Goal: Contribute content: Add original content to the website for others to see

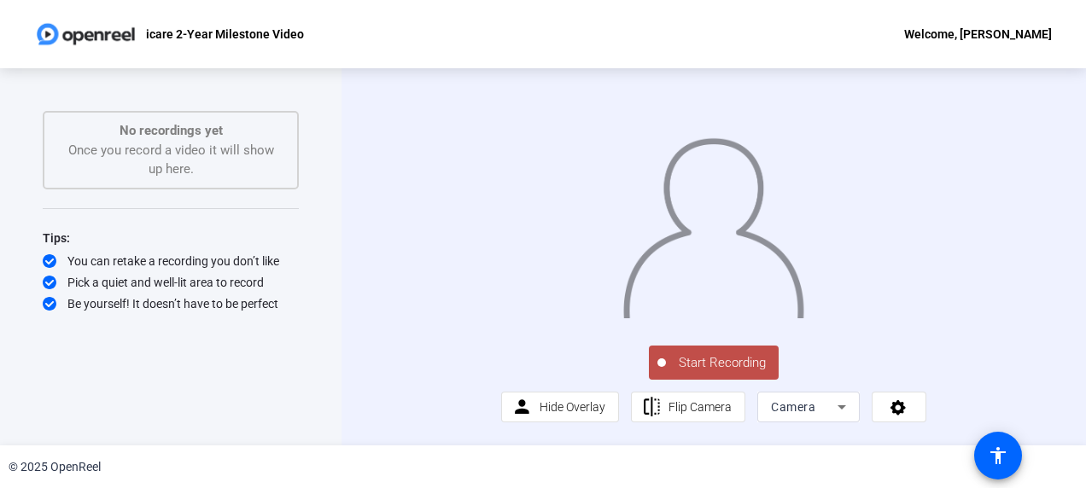
click at [703, 373] on span "Start Recording" at bounding box center [722, 363] width 113 height 20
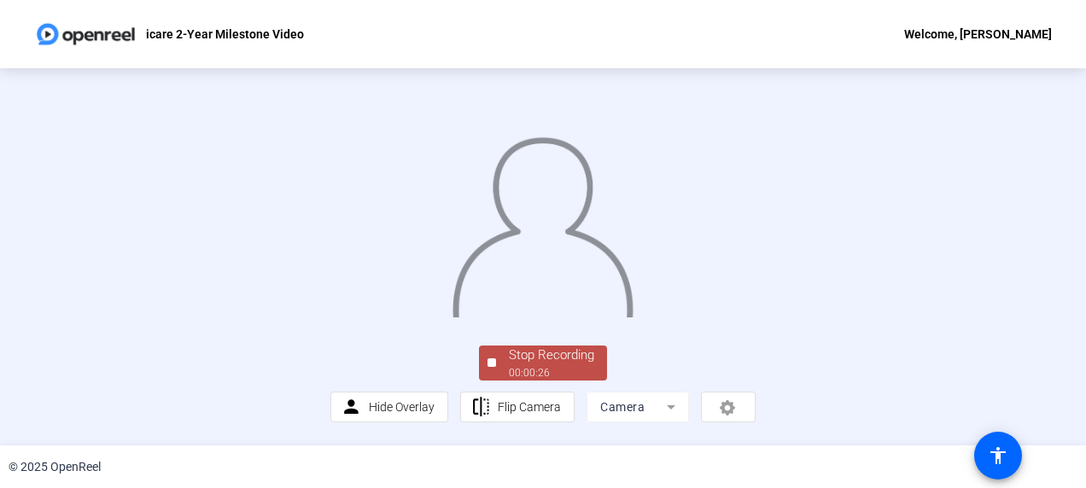
click at [756, 330] on div at bounding box center [542, 210] width 425 height 239
click at [523, 359] on div "Stop Recording" at bounding box center [551, 356] width 85 height 20
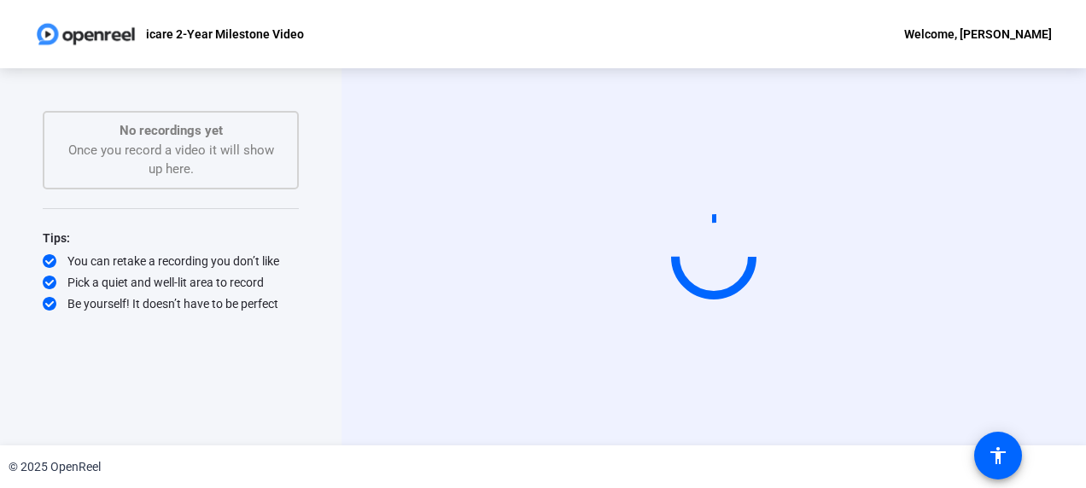
scroll to position [0, 0]
click at [1056, 271] on div "Start Recording" at bounding box center [714, 256] width 745 height 377
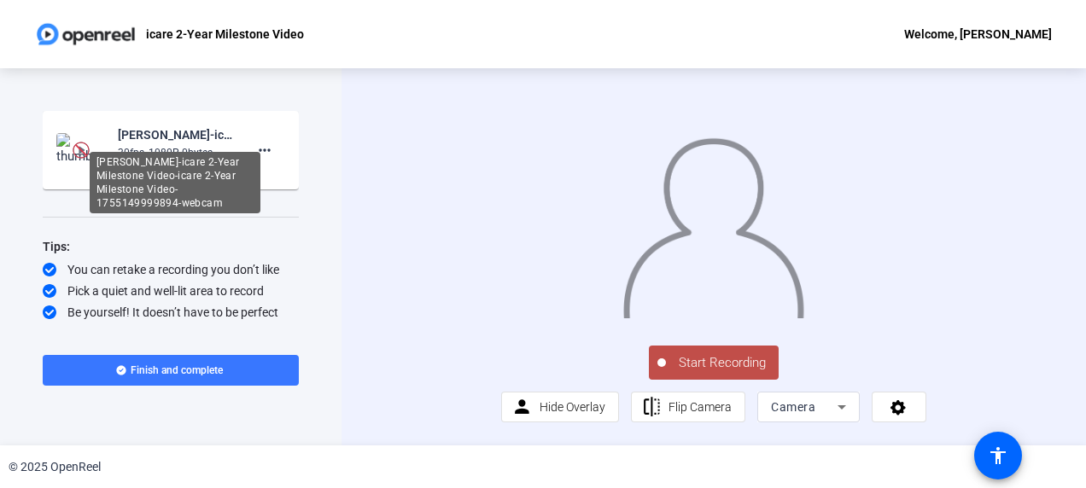
click at [166, 137] on div "[PERSON_NAME]-icare 2-Year Milestone Video-icare 2-Year Milestone Video-1755149…" at bounding box center [175, 135] width 114 height 20
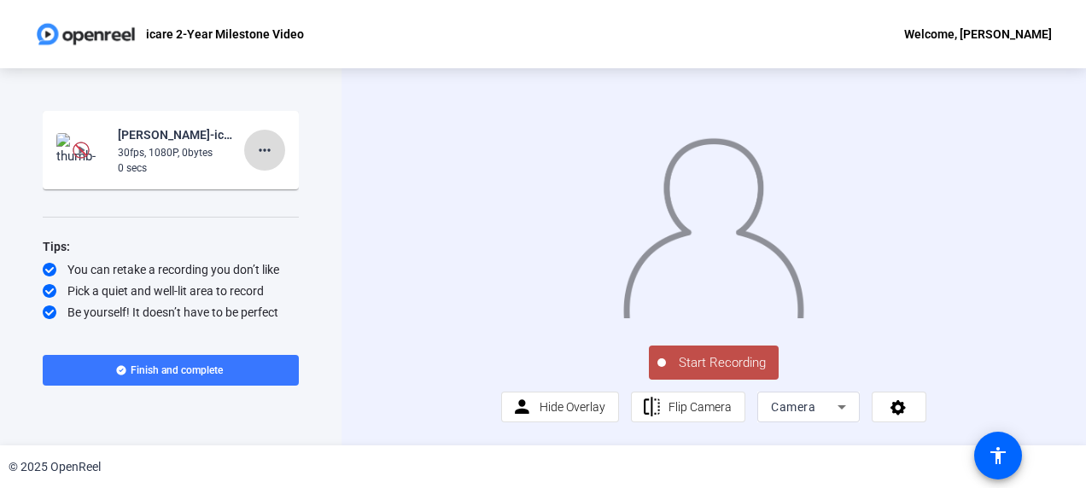
click at [263, 153] on mat-icon "more_horiz" at bounding box center [264, 150] width 20 height 20
click at [184, 151] on div at bounding box center [543, 244] width 1086 height 488
click at [79, 145] on img at bounding box center [81, 150] width 17 height 17
click at [65, 143] on img at bounding box center [81, 150] width 50 height 34
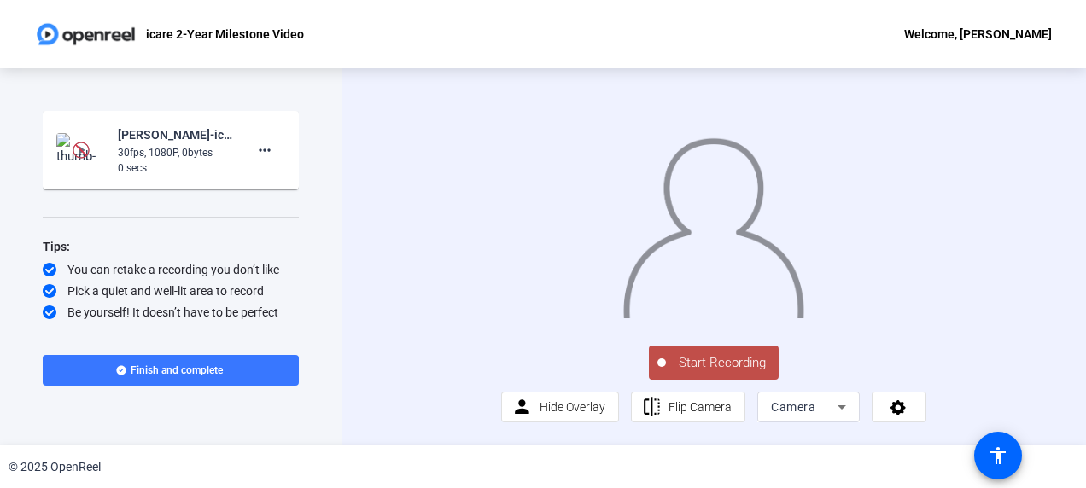
click at [167, 153] on div "30fps, 1080P, 0bytes" at bounding box center [175, 152] width 114 height 15
click at [263, 149] on mat-icon "more_horiz" at bounding box center [264, 150] width 20 height 20
click at [148, 219] on div at bounding box center [543, 244] width 1086 height 488
click at [689, 373] on span "Start Recording" at bounding box center [722, 363] width 113 height 20
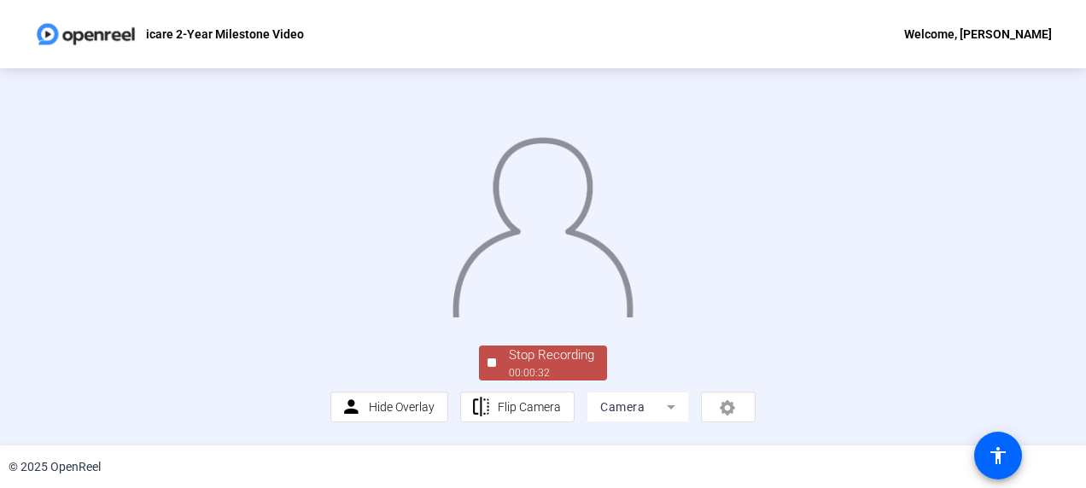
scroll to position [134, 0]
click at [513, 358] on div "Stop Recording" at bounding box center [551, 356] width 85 height 20
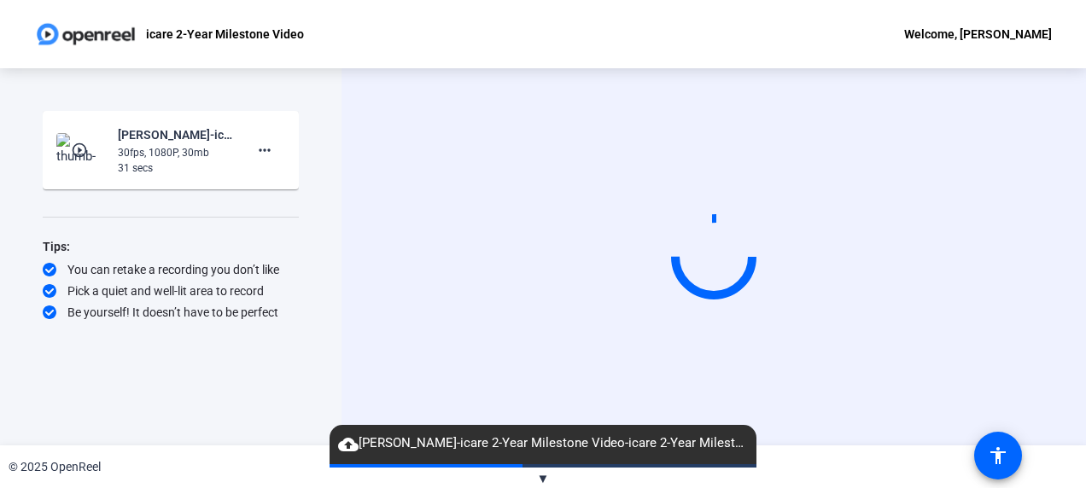
click at [347, 229] on div "Start Recording" at bounding box center [714, 256] width 745 height 377
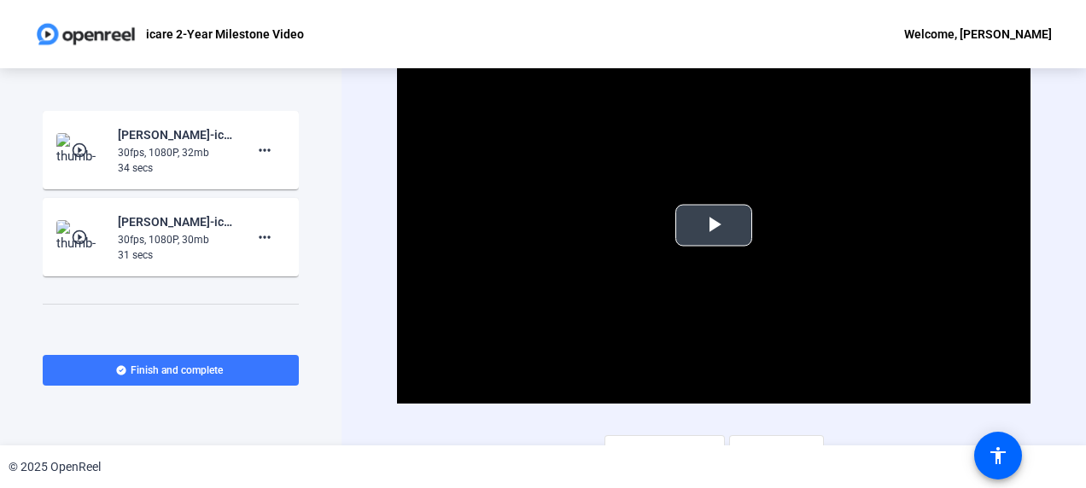
click at [714, 225] on span "Video Player" at bounding box center [714, 225] width 0 height 0
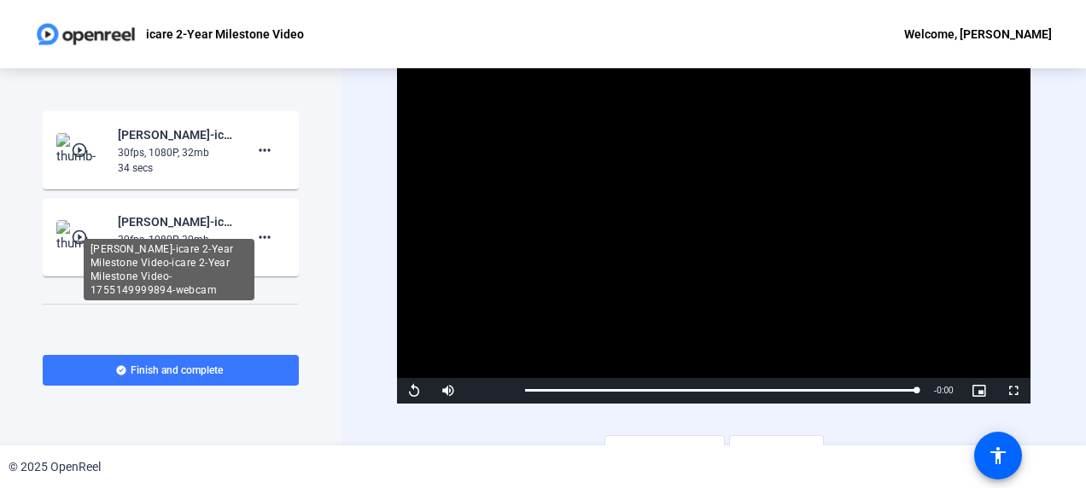
click at [181, 224] on div "[PERSON_NAME]-icare 2-Year Milestone Video-icare 2-Year Milestone Video-1755149…" at bounding box center [175, 222] width 114 height 20
click at [134, 220] on div "[PERSON_NAME]-icare 2-Year Milestone Video-icare 2-Year Milestone Video-1755149…" at bounding box center [175, 222] width 114 height 20
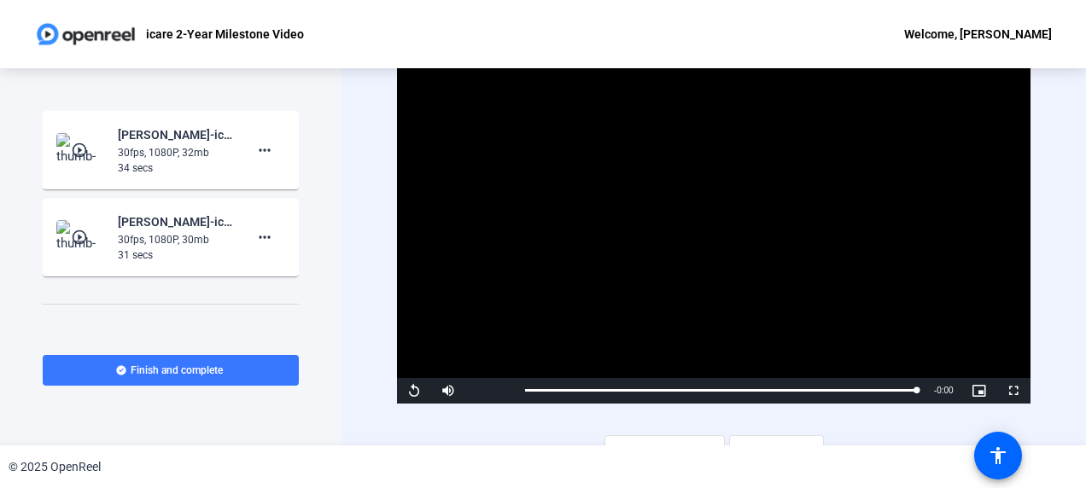
click at [138, 219] on div "[PERSON_NAME]-icare 2-Year Milestone Video-icare 2-Year Milestone Video-1755149…" at bounding box center [175, 222] width 114 height 20
click at [208, 161] on div "34 secs" at bounding box center [175, 168] width 114 height 15
click at [256, 239] on mat-icon "more_horiz" at bounding box center [264, 237] width 20 height 20
click at [251, 154] on div at bounding box center [543, 244] width 1086 height 488
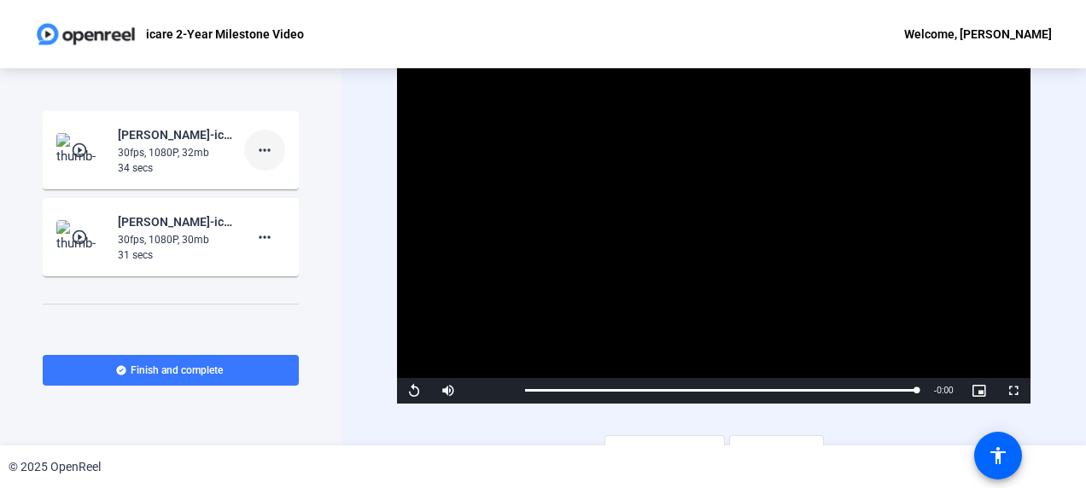
click at [258, 145] on mat-icon "more_horiz" at bounding box center [264, 150] width 20 height 20
click at [408, 307] on div at bounding box center [543, 244] width 1086 height 488
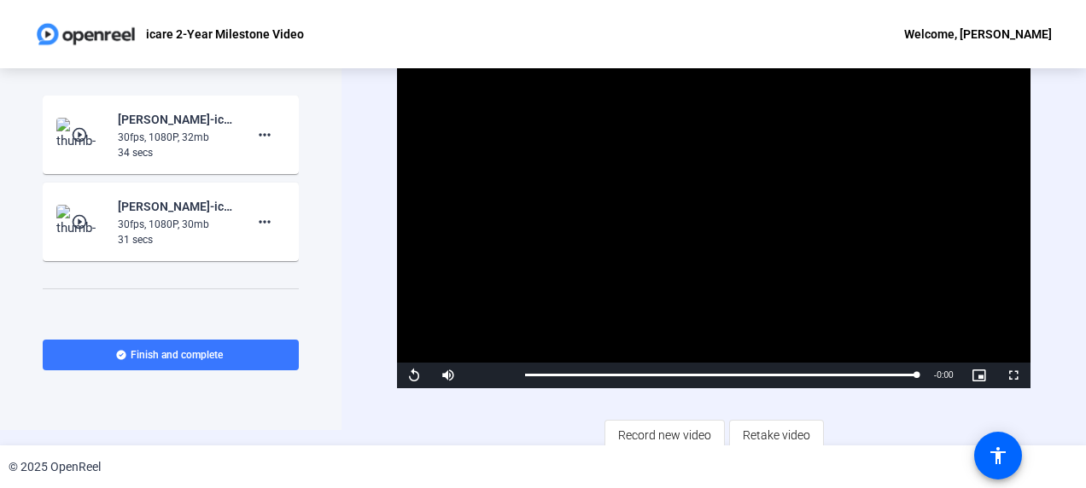
scroll to position [24, 0]
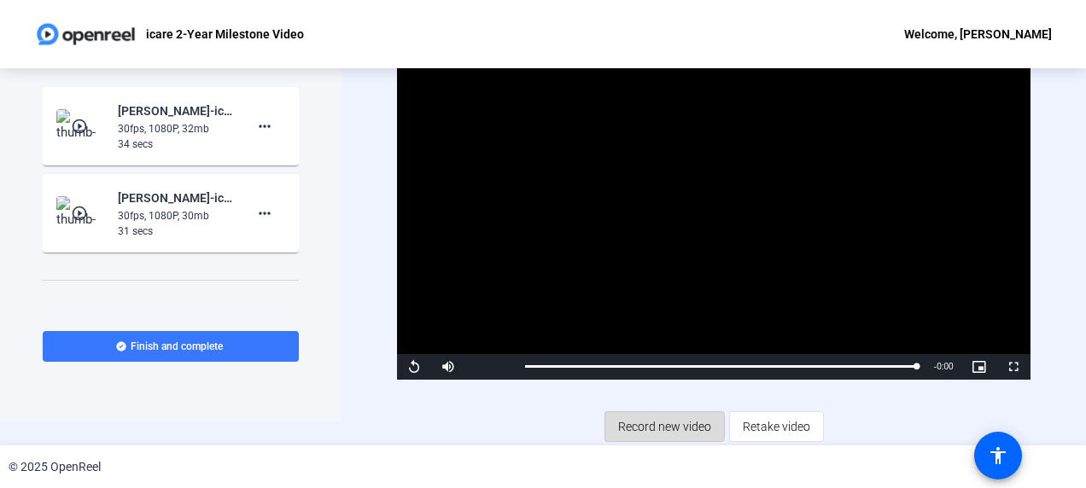
click at [649, 424] on span "Record new video" at bounding box center [664, 427] width 93 height 32
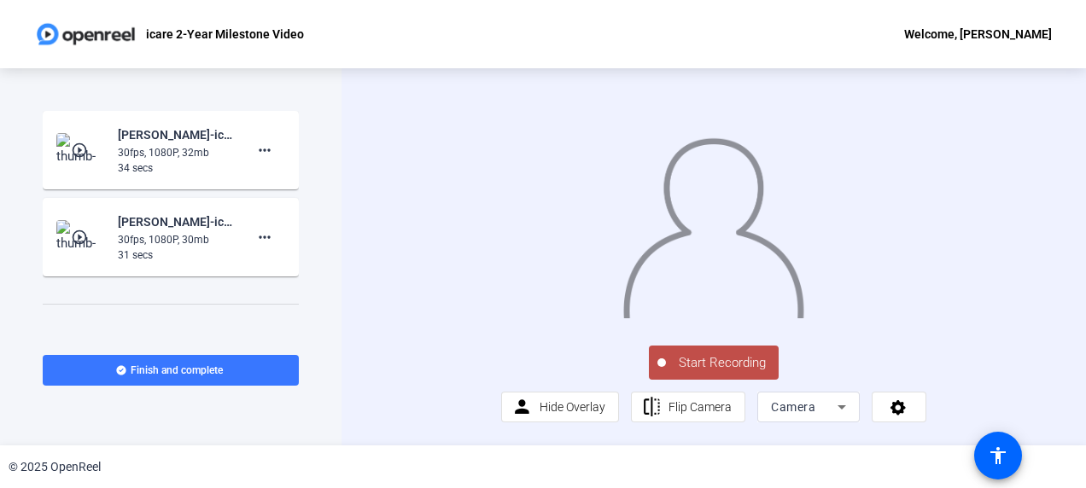
click at [688, 373] on span "Start Recording" at bounding box center [722, 363] width 113 height 20
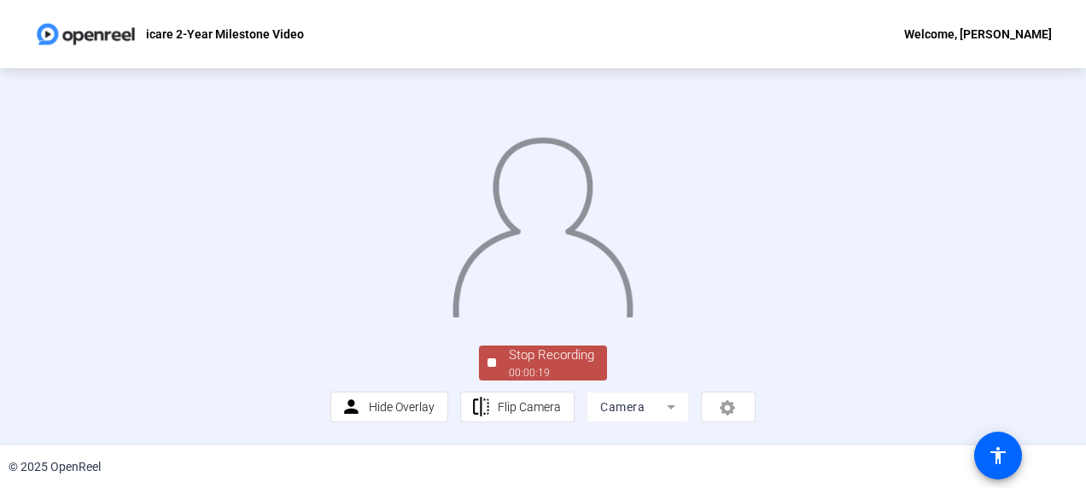
scroll to position [134, 0]
drag, startPoint x: 529, startPoint y: 373, endPoint x: 558, endPoint y: 359, distance: 31.3
click at [537, 372] on div "00:00:20" at bounding box center [551, 372] width 85 height 15
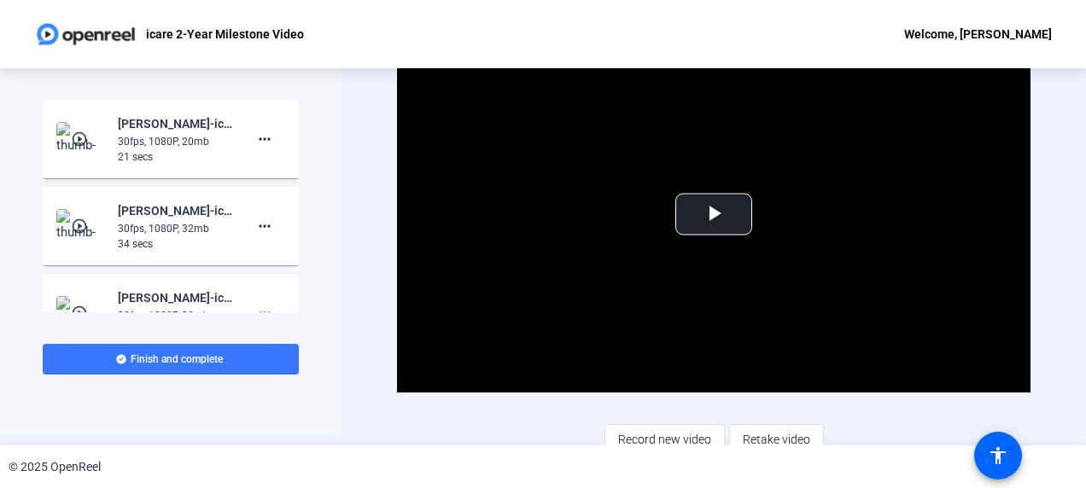
scroll to position [0, 0]
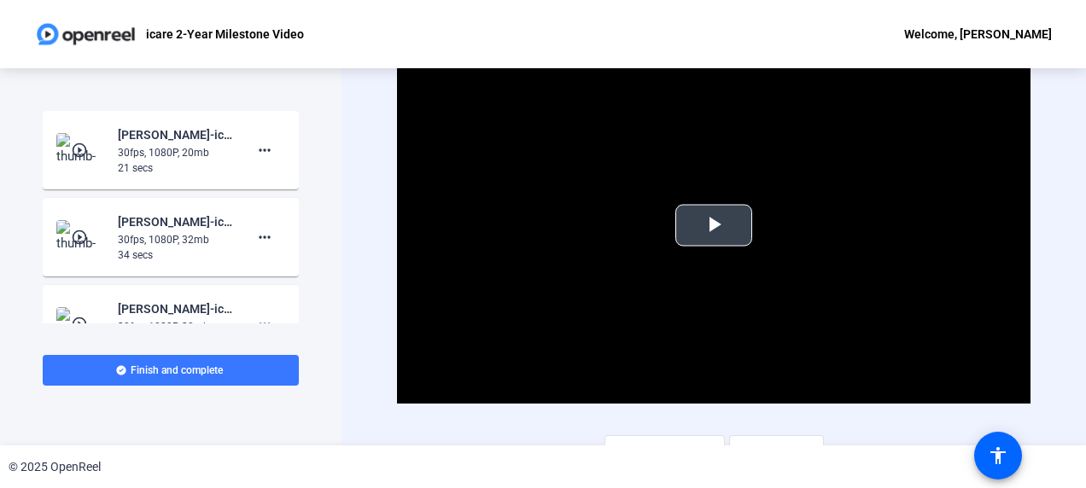
click at [714, 225] on span "Video Player" at bounding box center [714, 225] width 0 height 0
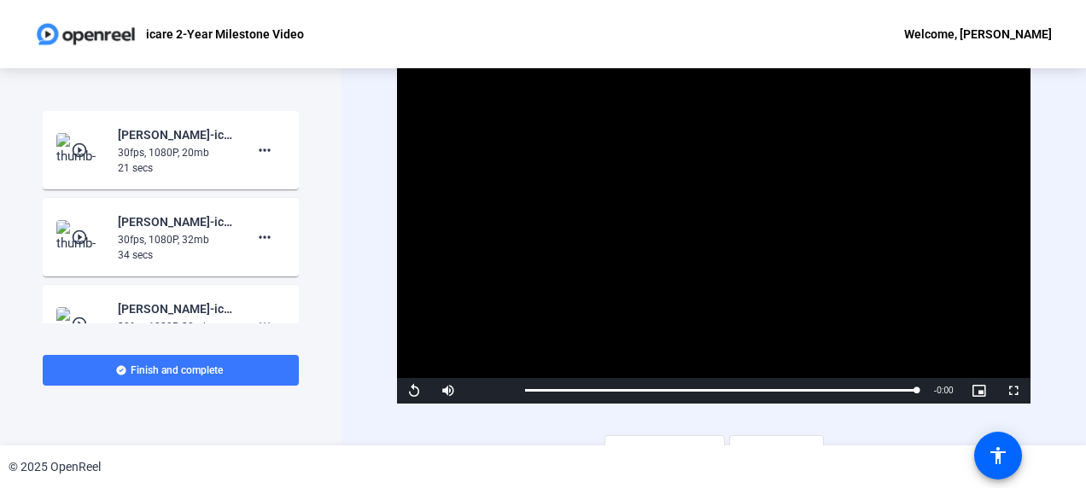
scroll to position [85, 0]
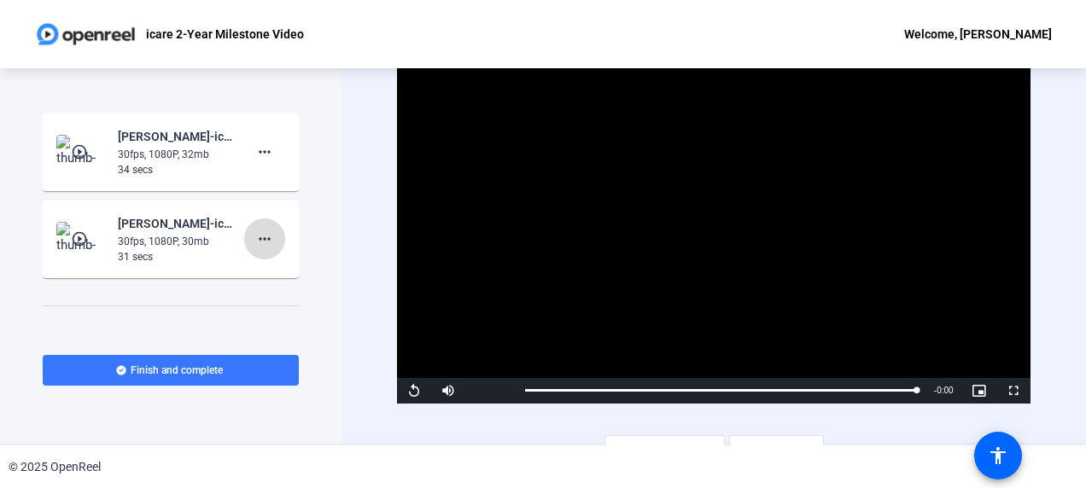
click at [258, 237] on mat-icon "more_horiz" at bounding box center [264, 239] width 20 height 20
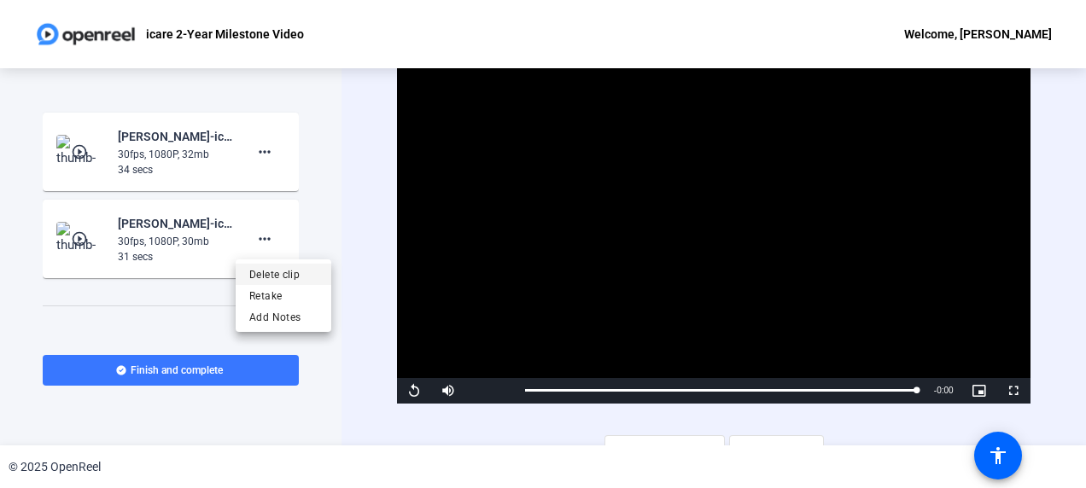
click at [266, 275] on span "Delete clip" at bounding box center [283, 275] width 68 height 20
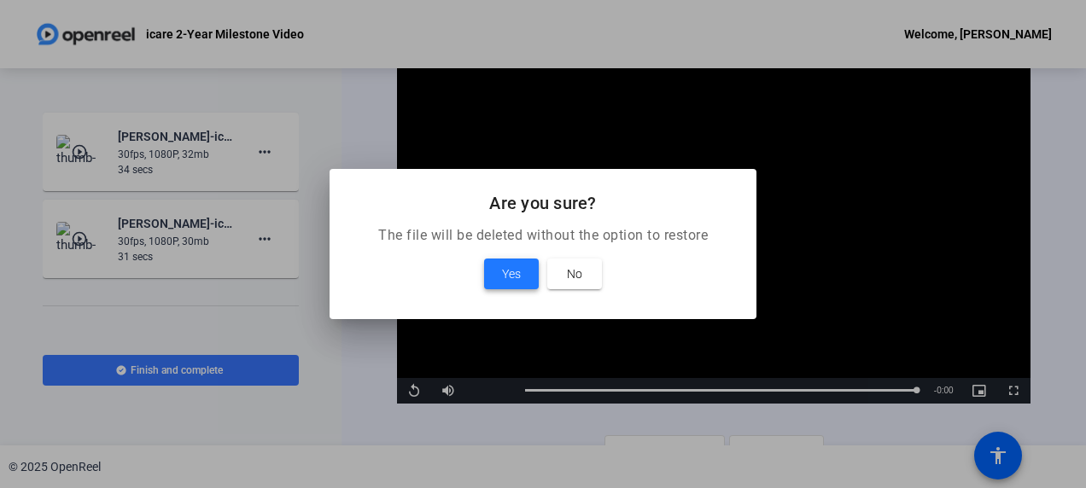
click at [507, 272] on span "Yes" at bounding box center [511, 274] width 19 height 20
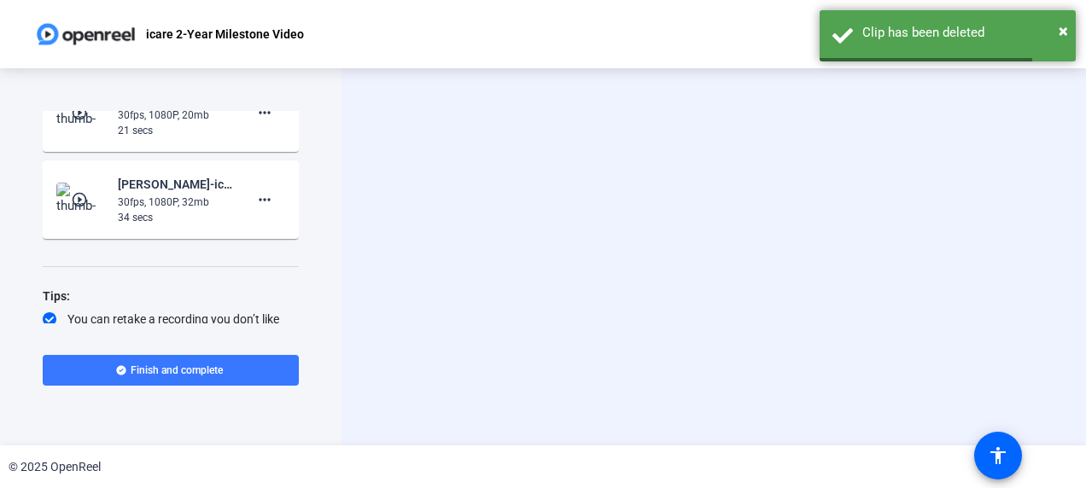
scroll to position [0, 0]
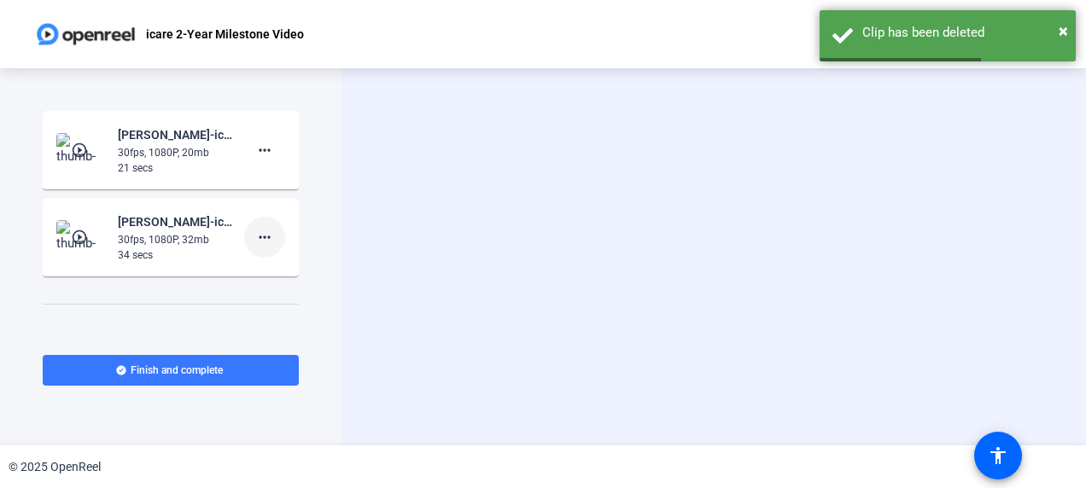
click at [254, 239] on mat-icon "more_horiz" at bounding box center [264, 237] width 20 height 20
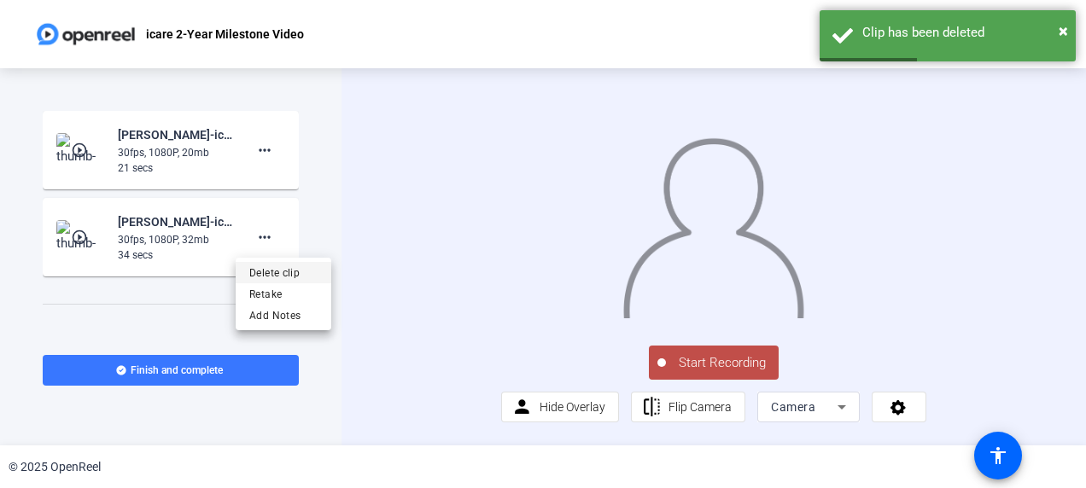
click at [268, 277] on span "Delete clip" at bounding box center [283, 273] width 68 height 20
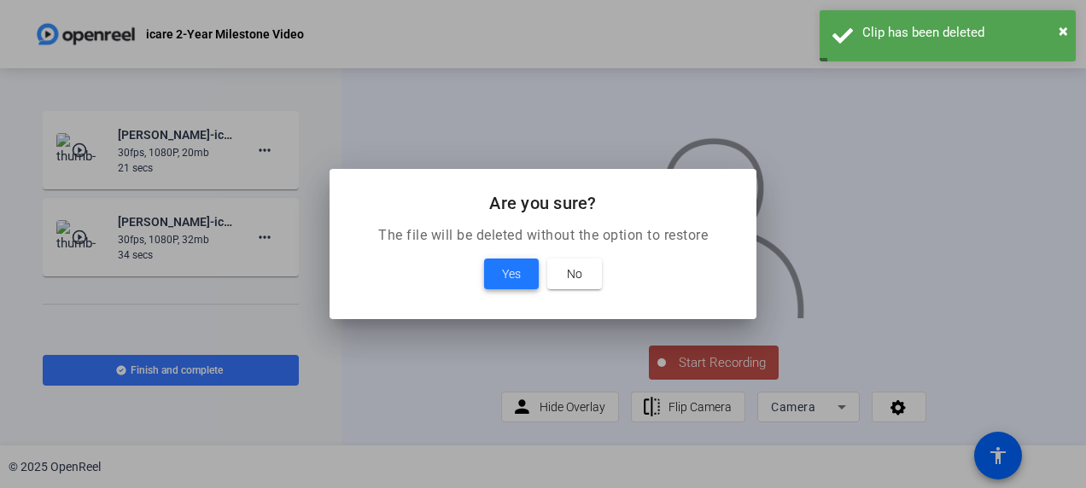
drag, startPoint x: 493, startPoint y: 270, endPoint x: 482, endPoint y: 270, distance: 11.1
click at [493, 270] on span at bounding box center [511, 274] width 55 height 41
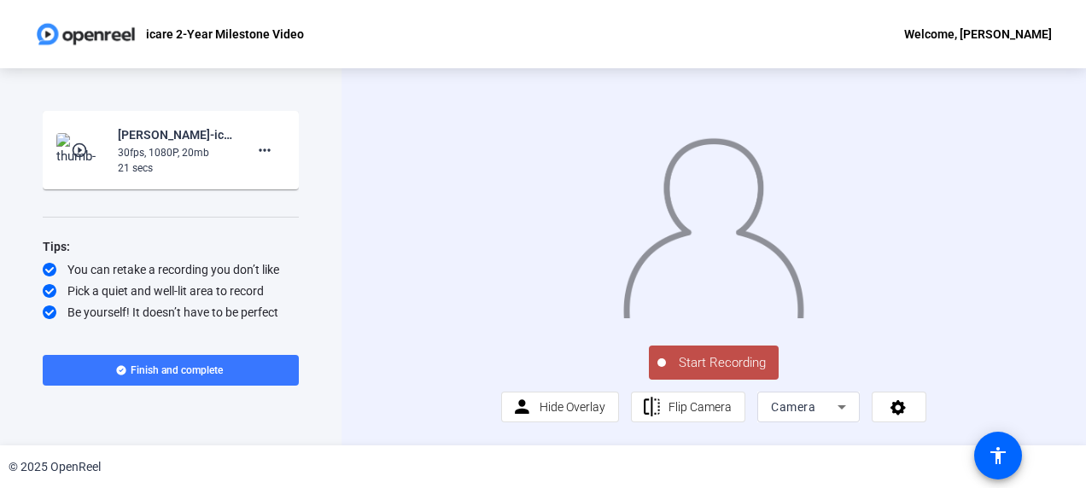
click at [205, 203] on div "Start Recording play_circle_outline Shikha Kumar-icare 2-Year Milestone Video-i…" at bounding box center [171, 217] width 256 height 213
click at [693, 373] on span "Start Recording" at bounding box center [722, 363] width 113 height 20
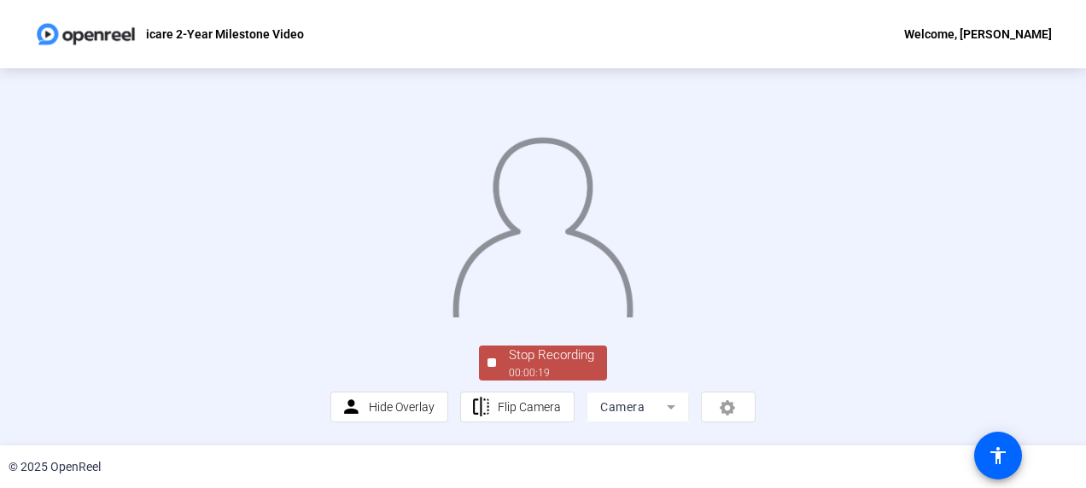
scroll to position [134, 0]
click at [540, 365] on div "Stop Recording" at bounding box center [551, 356] width 85 height 20
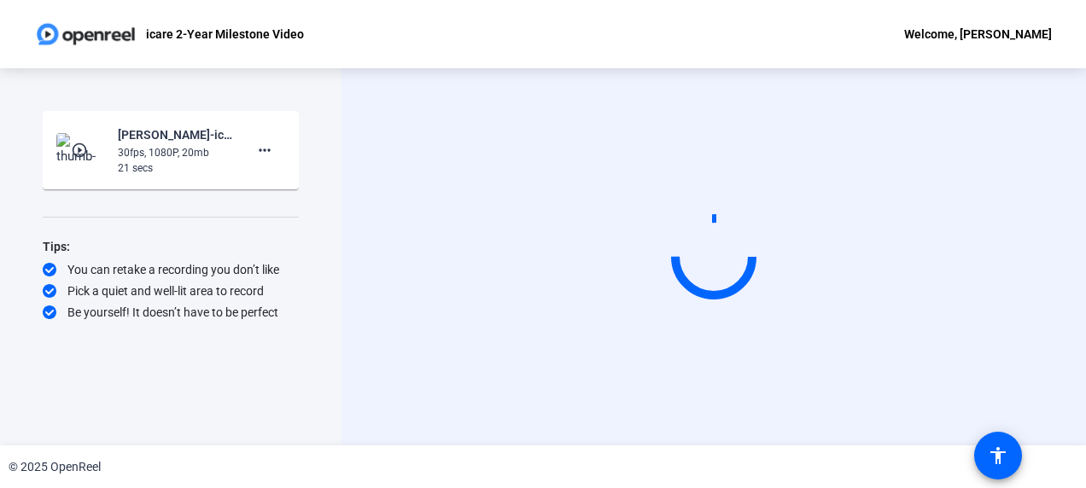
scroll to position [0, 0]
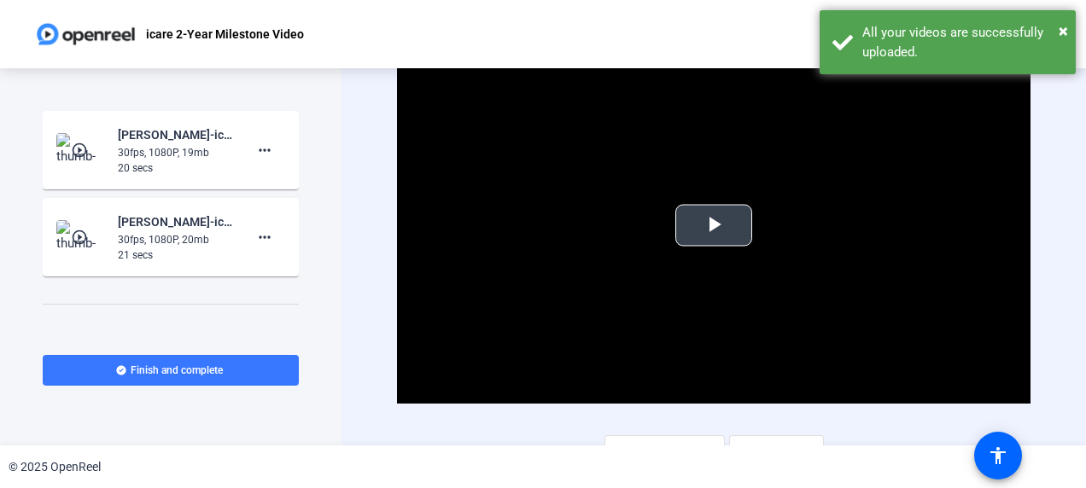
click at [714, 225] on span "Video Player" at bounding box center [714, 225] width 0 height 0
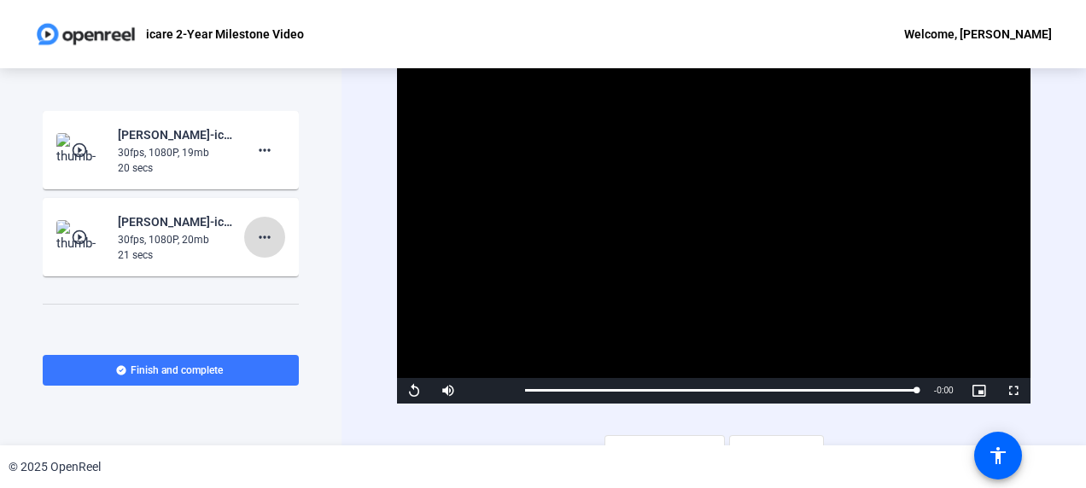
click at [254, 237] on mat-icon "more_horiz" at bounding box center [264, 237] width 20 height 20
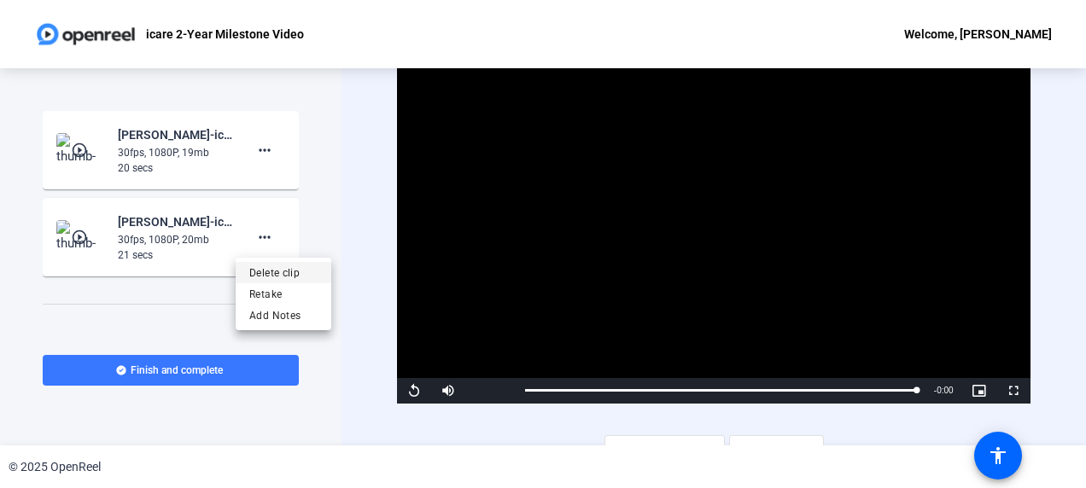
click at [264, 277] on span "Delete clip" at bounding box center [283, 273] width 68 height 20
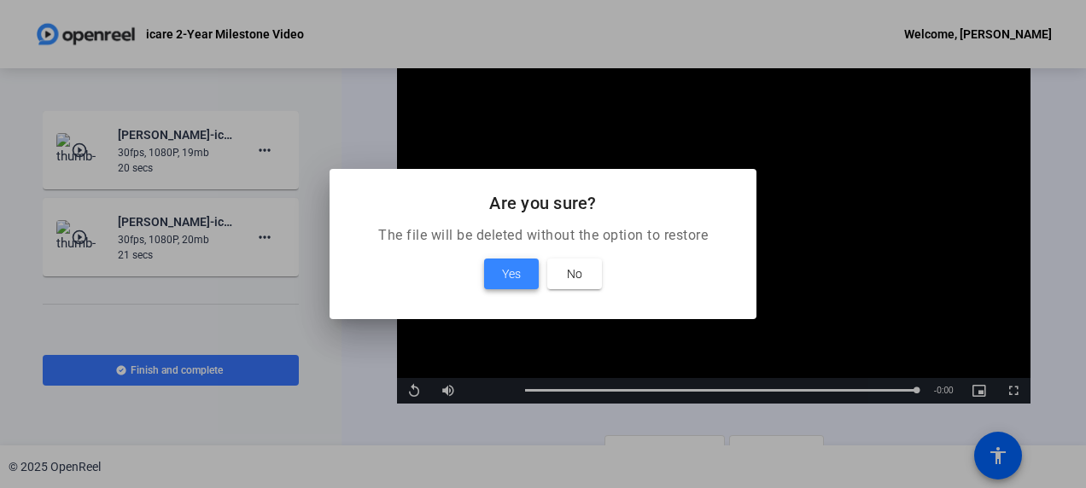
click at [519, 277] on span "Yes" at bounding box center [511, 274] width 19 height 20
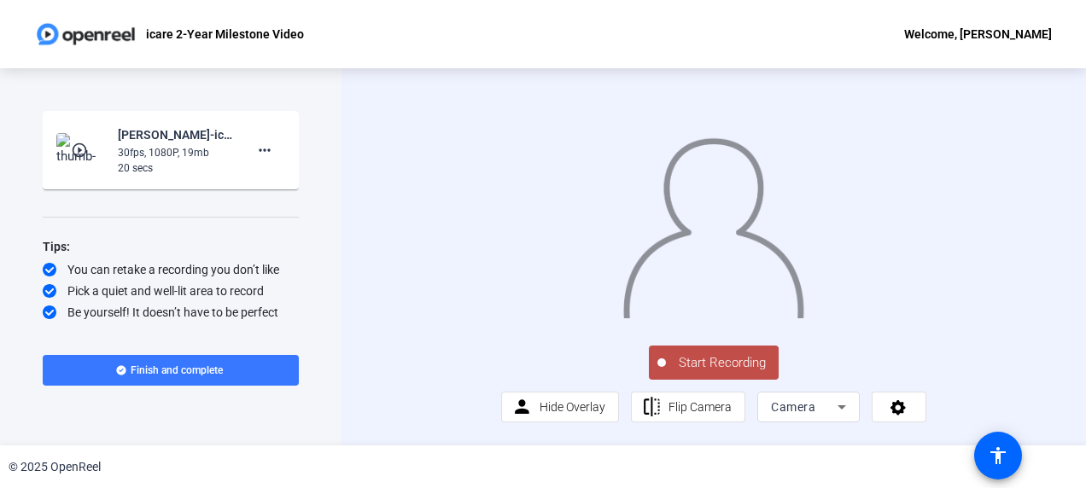
click at [340, 225] on div "Start Recording play_circle_outline Shikha Kumar-icare 2-Year Milestone Video-i…" at bounding box center [171, 256] width 342 height 377
click at [699, 373] on span "Start Recording" at bounding box center [722, 363] width 113 height 20
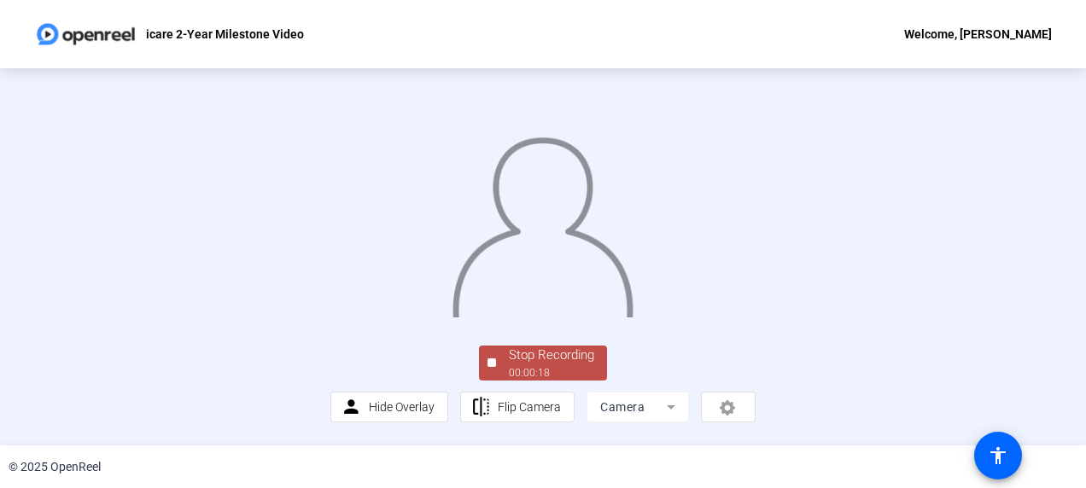
scroll to position [85, 0]
click at [546, 381] on div "00:00:19" at bounding box center [551, 372] width 85 height 15
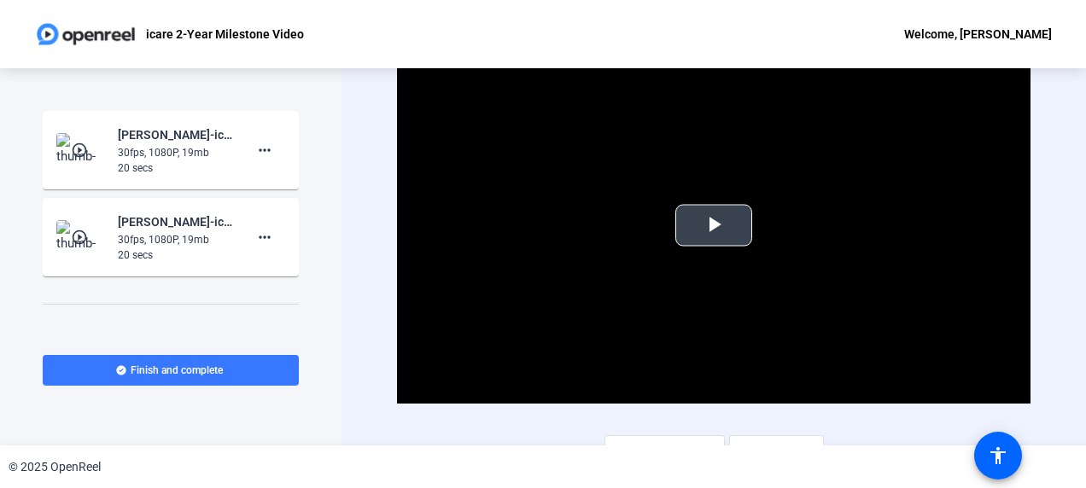
click at [714, 225] on span "Video Player" at bounding box center [714, 225] width 0 height 0
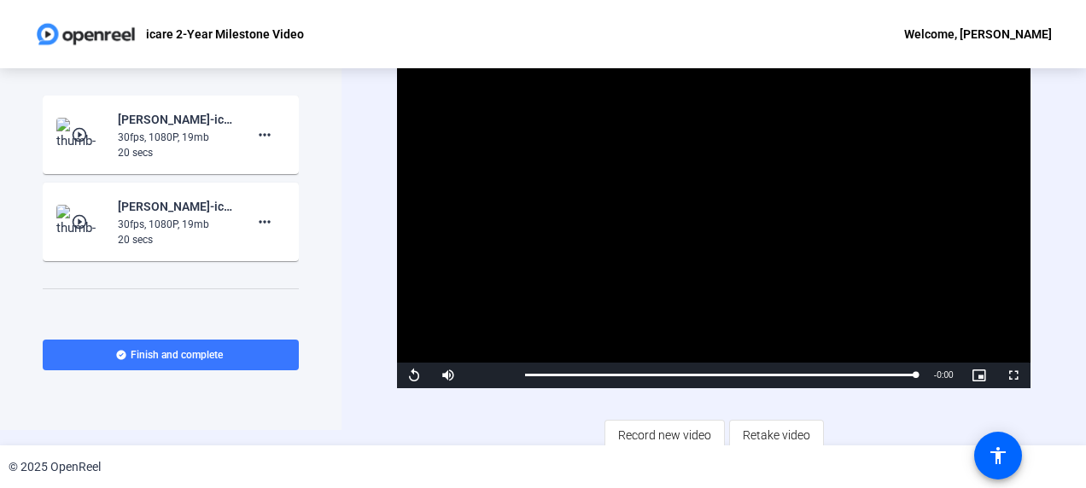
scroll to position [24, 0]
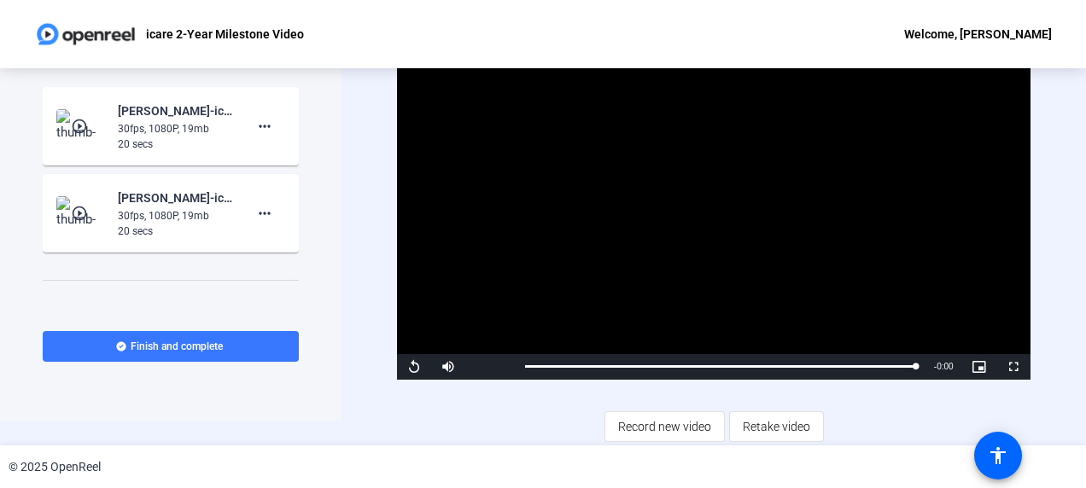
click at [756, 418] on span "Retake video" at bounding box center [776, 427] width 67 height 32
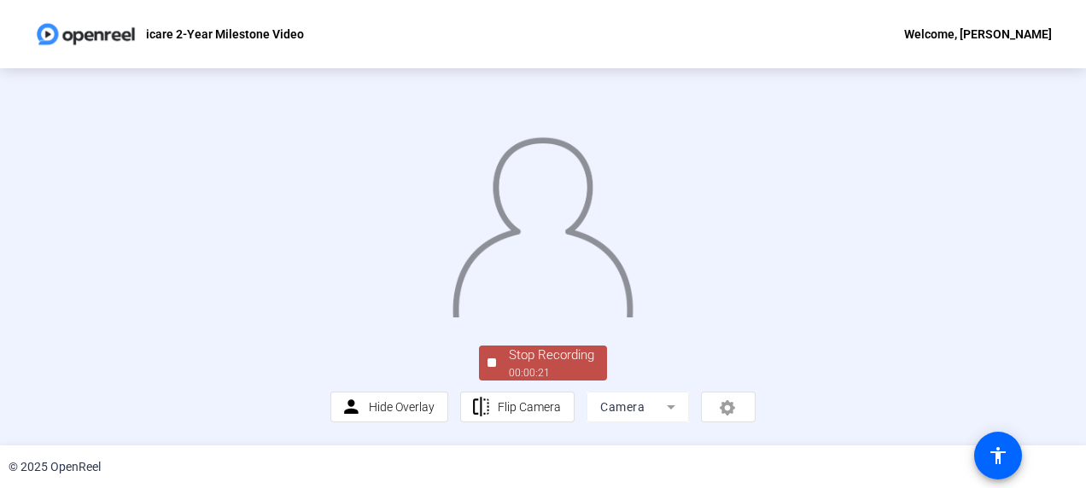
scroll to position [134, 0]
drag, startPoint x: 541, startPoint y: 359, endPoint x: 535, endPoint y: 365, distance: 9.1
click at [541, 359] on div "Stop Recording" at bounding box center [551, 356] width 85 height 20
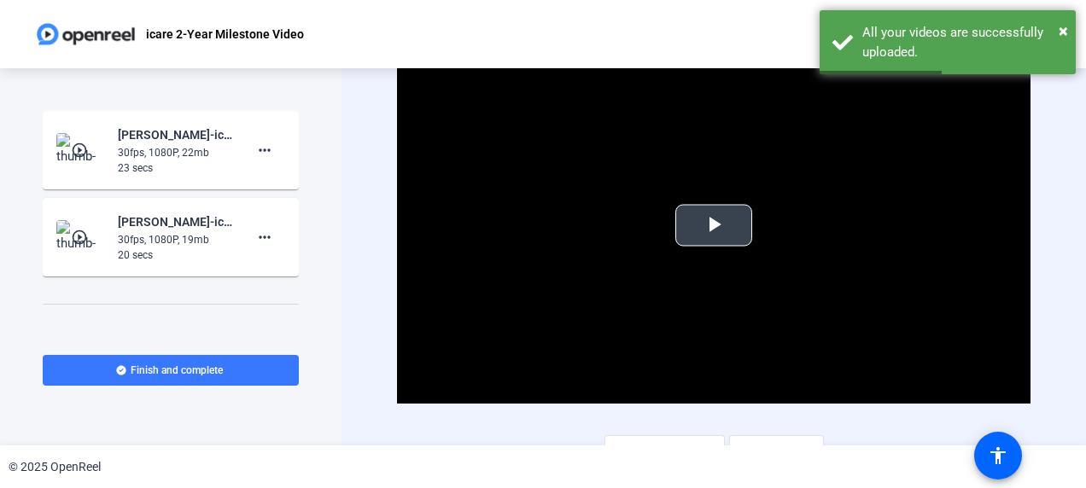
click at [714, 225] on span "Video Player" at bounding box center [714, 225] width 0 height 0
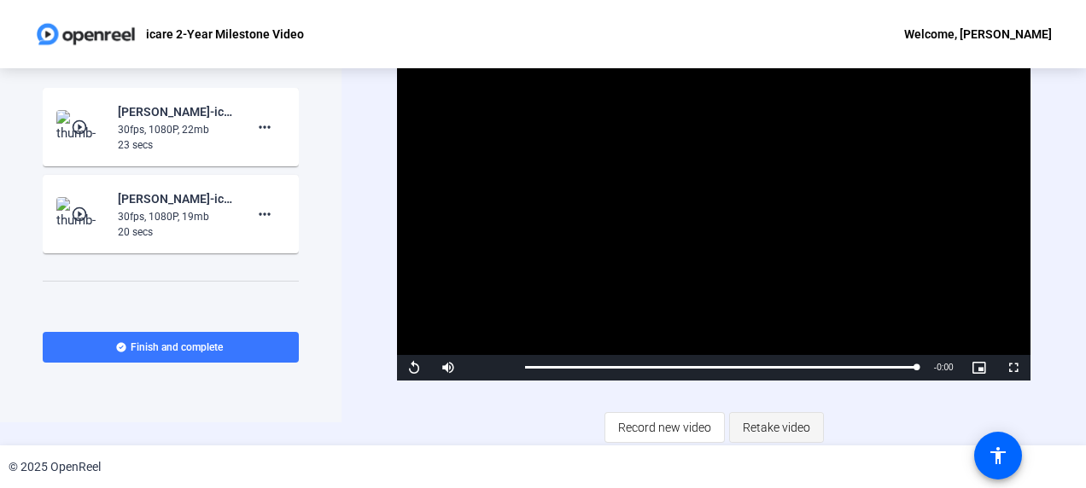
scroll to position [24, 0]
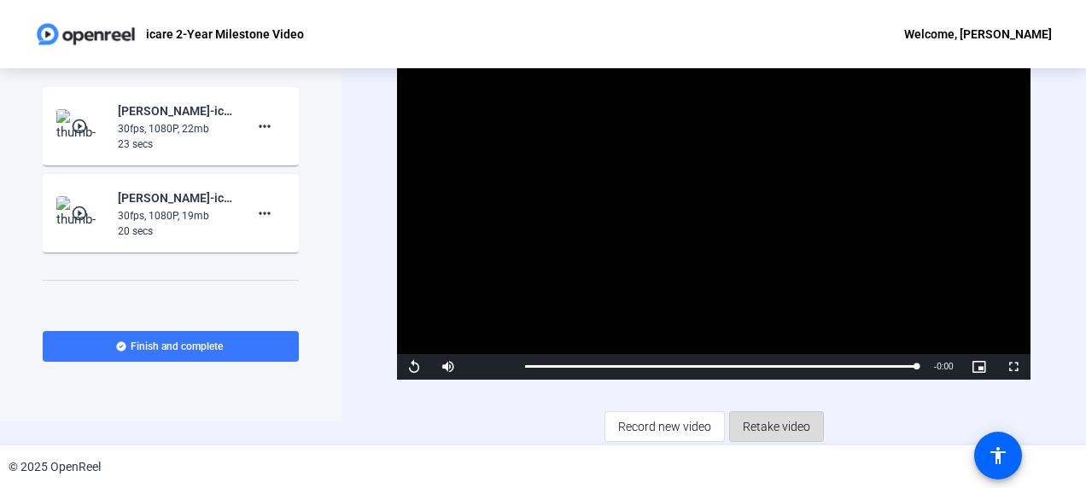
click at [771, 420] on span "Retake video" at bounding box center [776, 427] width 67 height 32
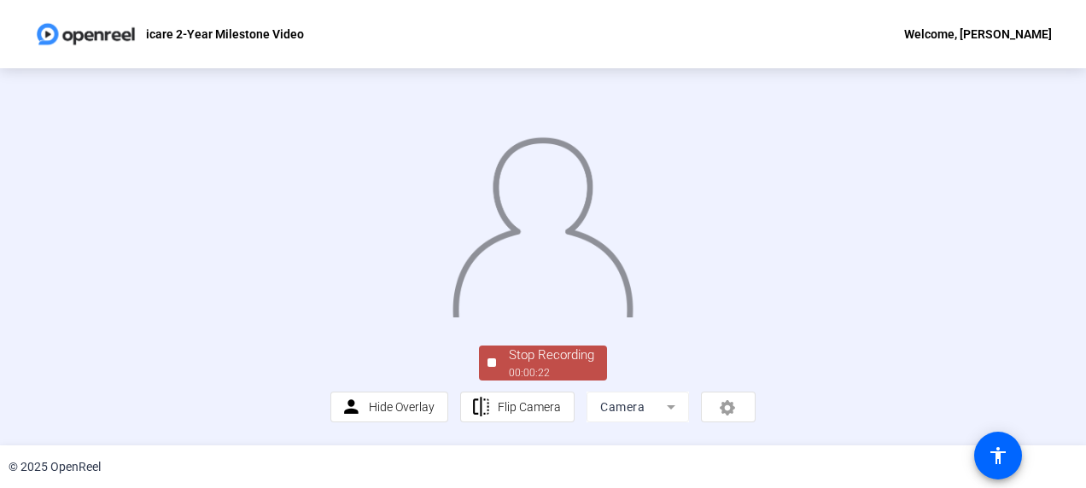
scroll to position [134, 0]
click at [541, 374] on div "00:00:23" at bounding box center [551, 372] width 85 height 15
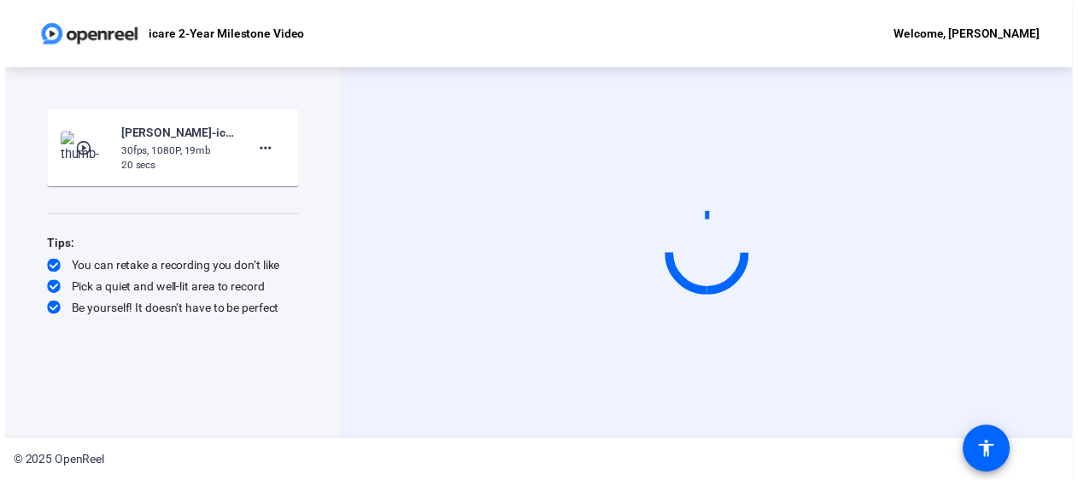
scroll to position [0, 0]
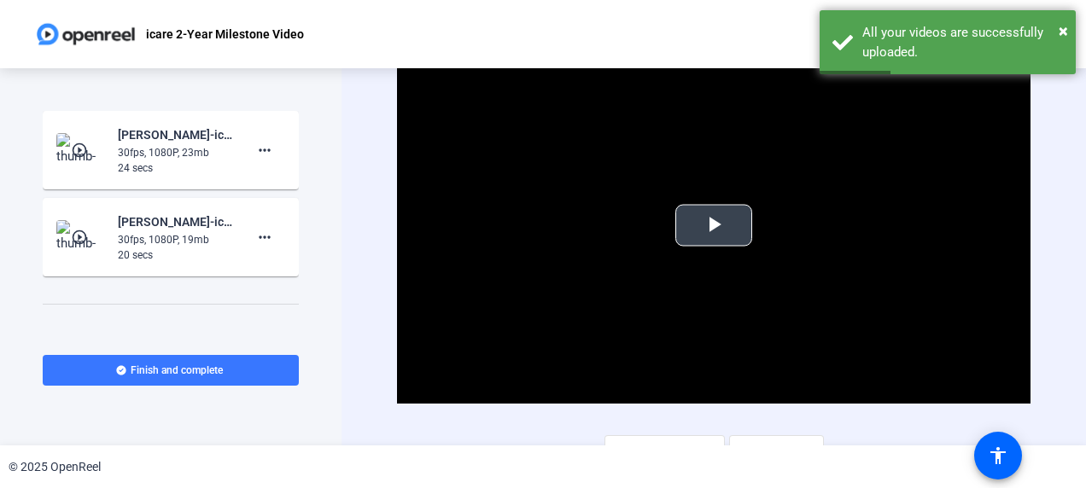
click at [714, 225] on span "Video Player" at bounding box center [714, 225] width 0 height 0
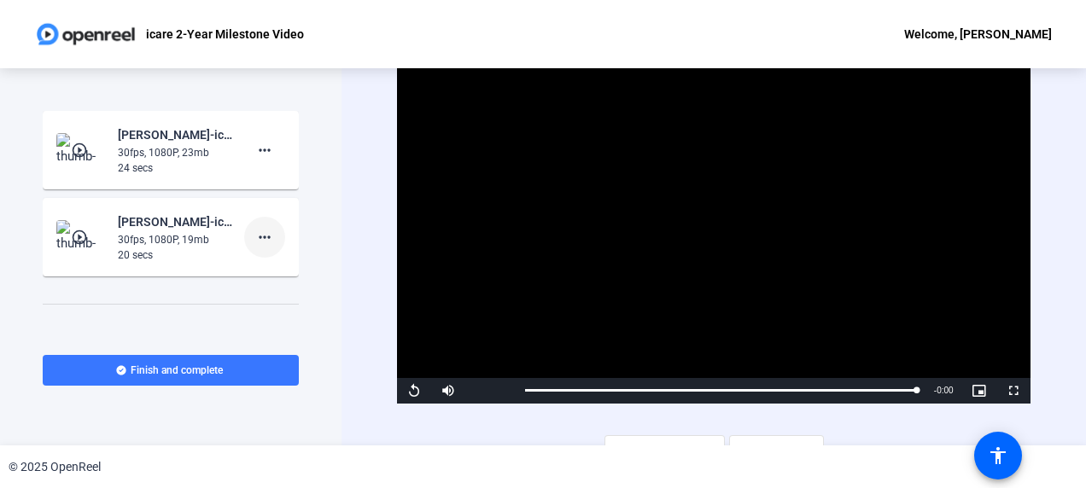
click at [263, 237] on mat-icon "more_horiz" at bounding box center [264, 237] width 20 height 20
click at [275, 269] on span "Delete clip" at bounding box center [283, 273] width 68 height 20
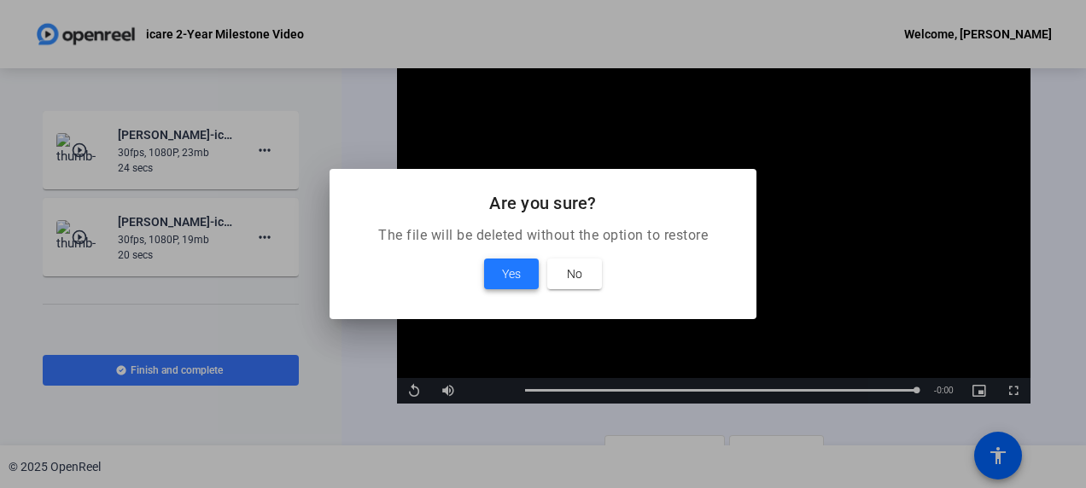
click at [506, 270] on span "Yes" at bounding box center [511, 274] width 19 height 20
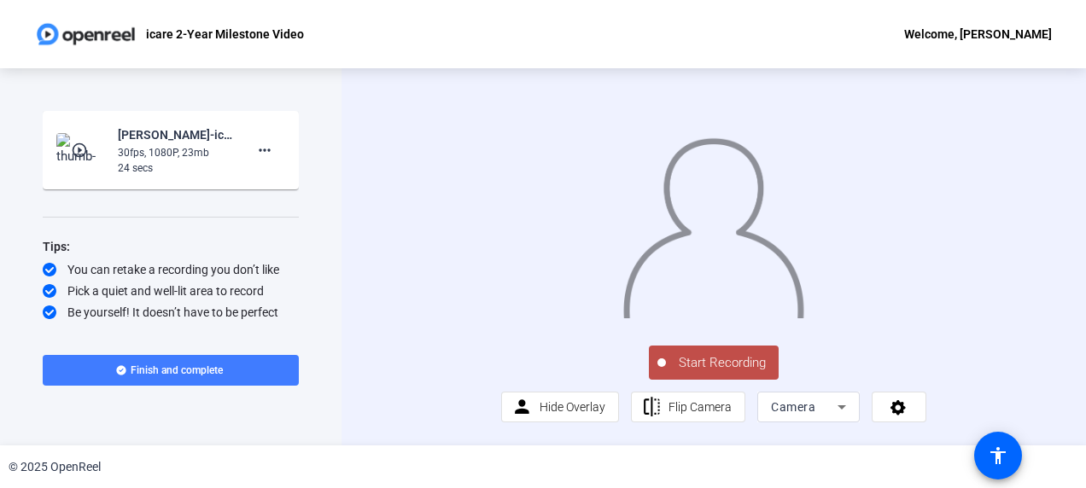
click at [188, 371] on span "Finish and complete" at bounding box center [177, 371] width 92 height 14
